Goal: Browse casually: Explore the website without a specific task or goal

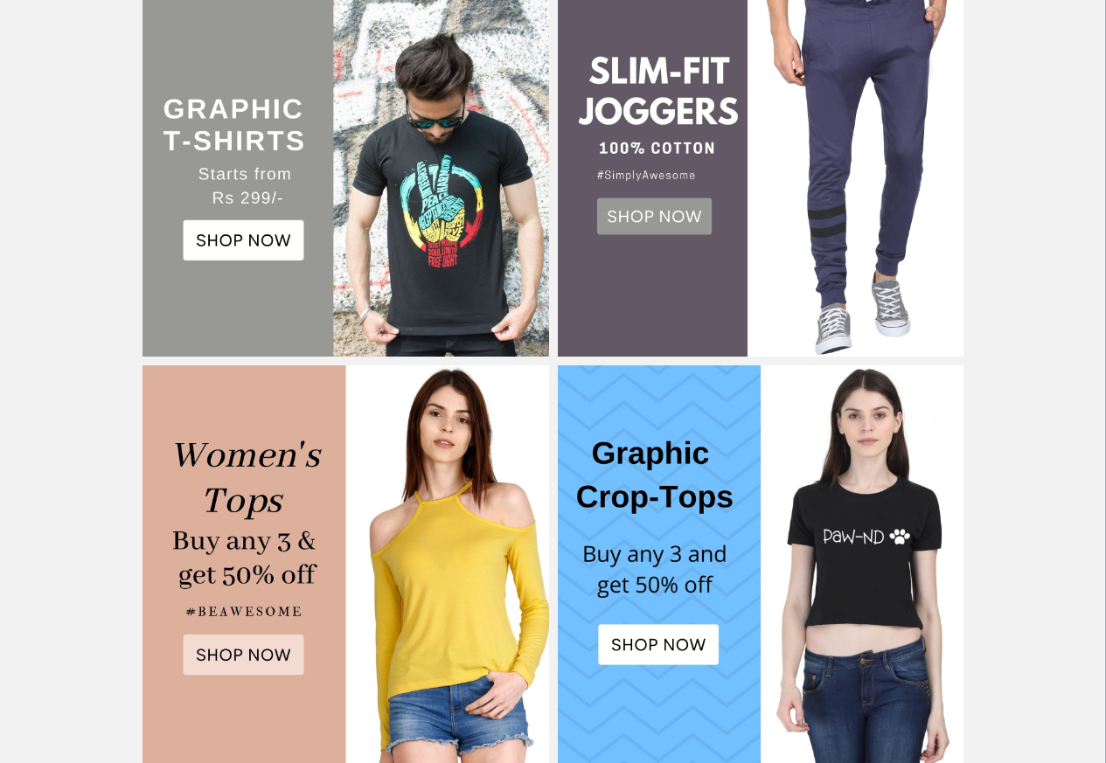
scroll to position [482, 0]
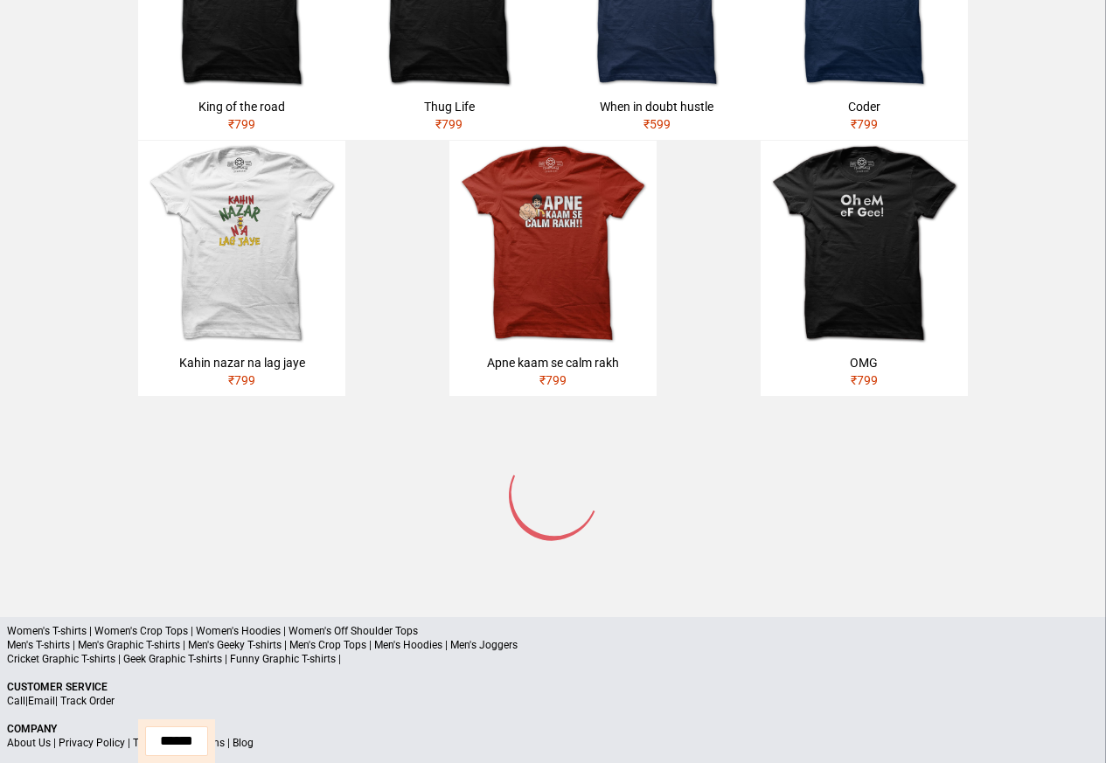
scroll to position [642, 0]
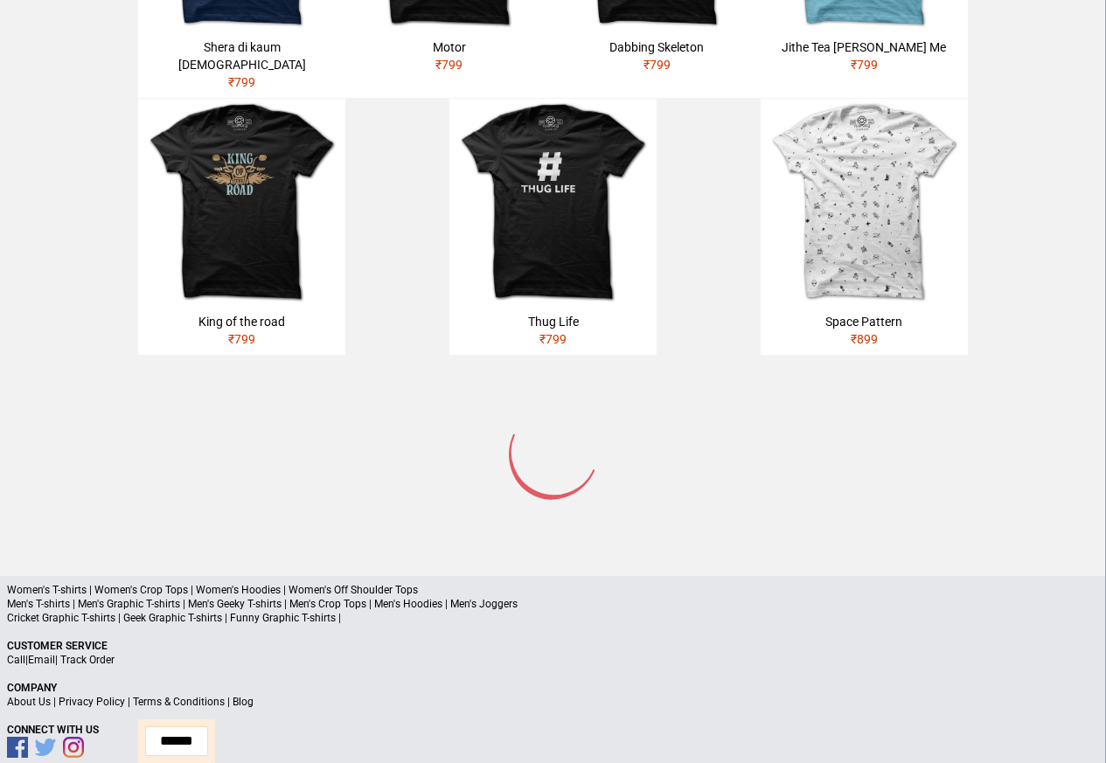
scroll to position [955, 0]
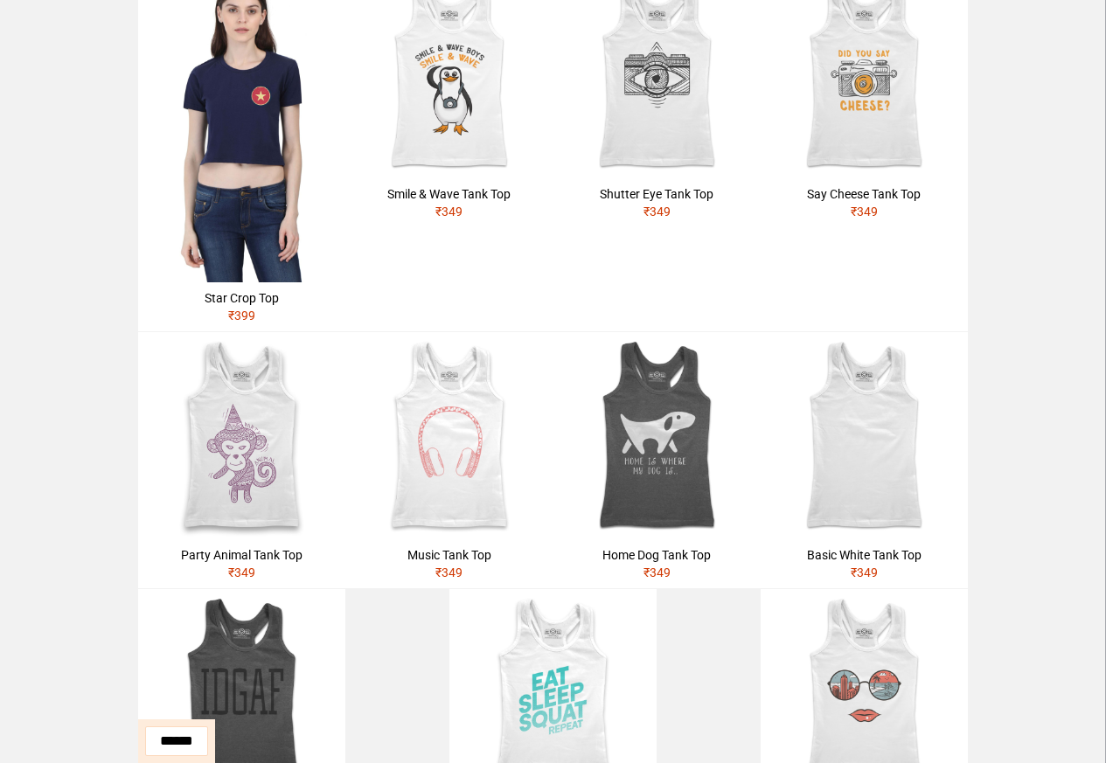
scroll to position [629, 0]
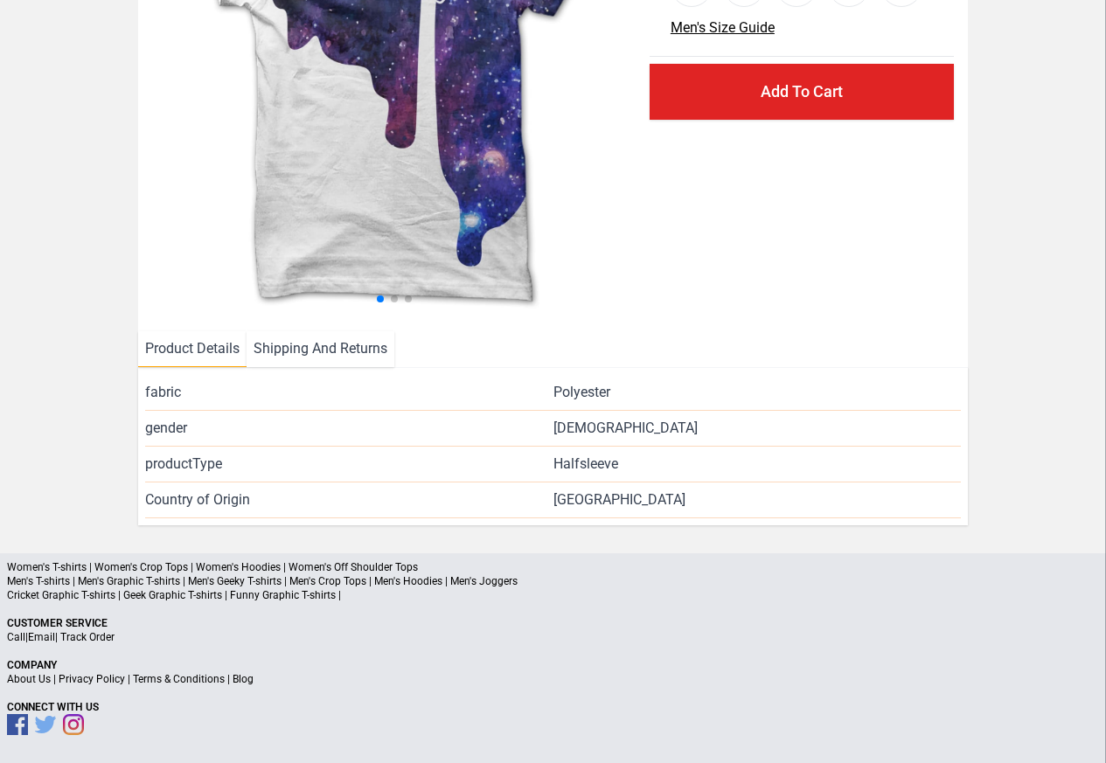
scroll to position [254, 0]
